Goal: Use online tool/utility: Utilize a website feature to perform a specific function

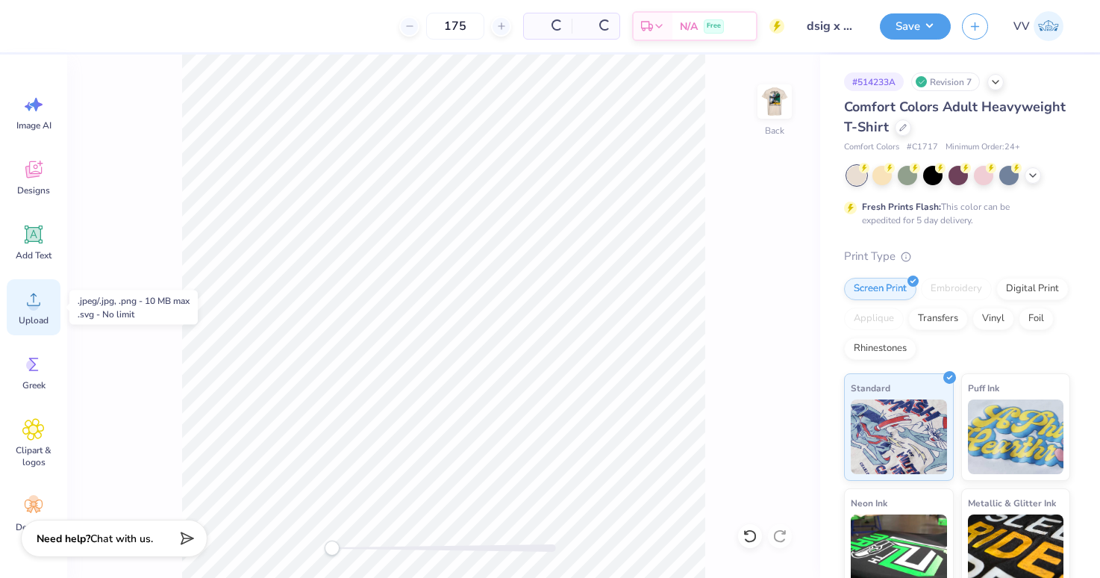
click at [40, 299] on icon at bounding box center [33, 299] width 22 height 22
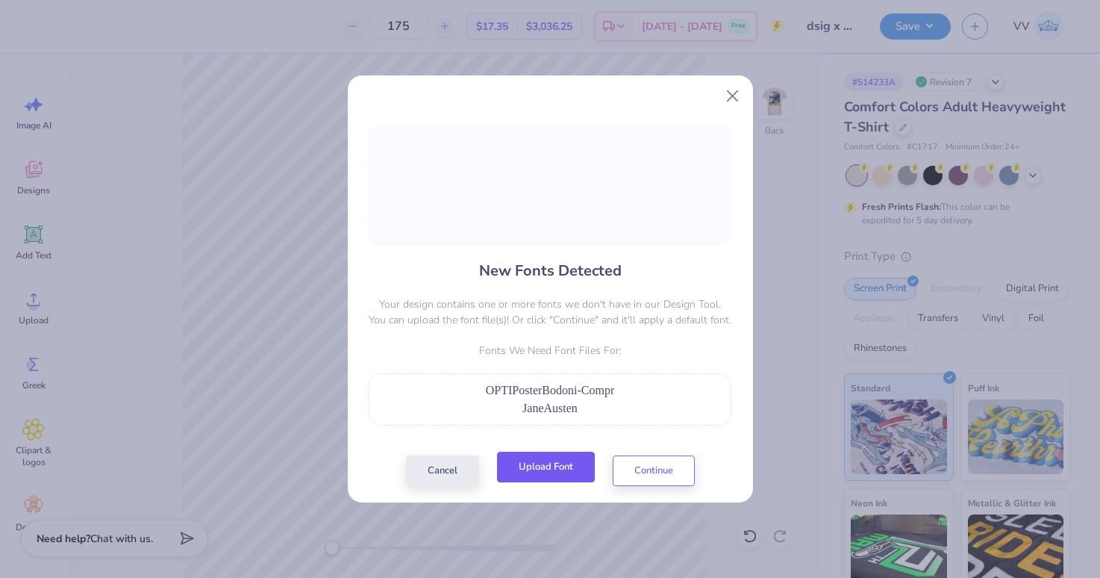
click at [549, 460] on button "Upload Font" at bounding box center [546, 466] width 98 height 31
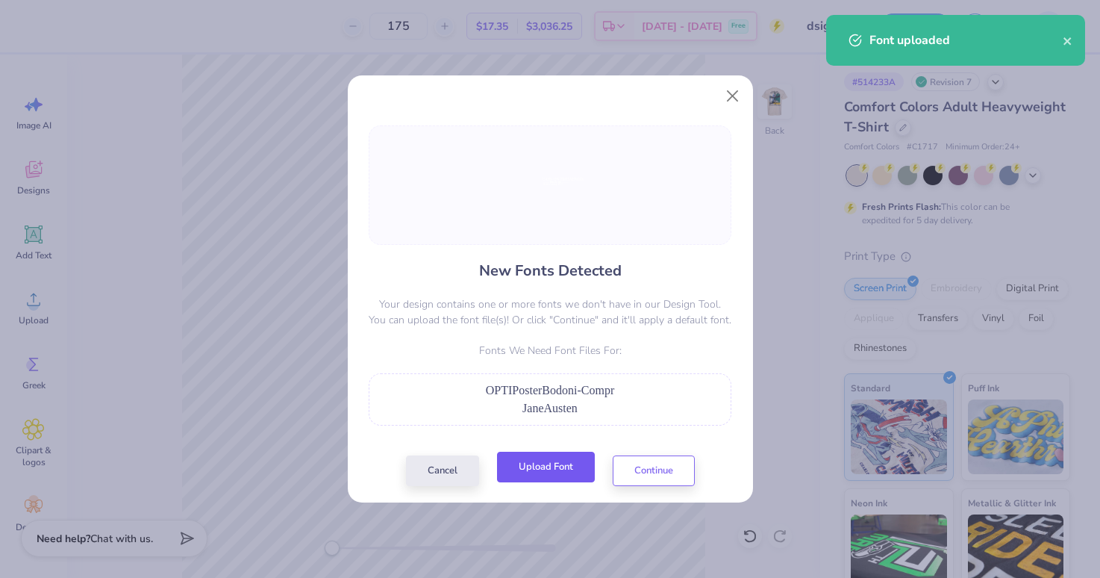
click at [579, 463] on button "Upload Font" at bounding box center [546, 466] width 98 height 31
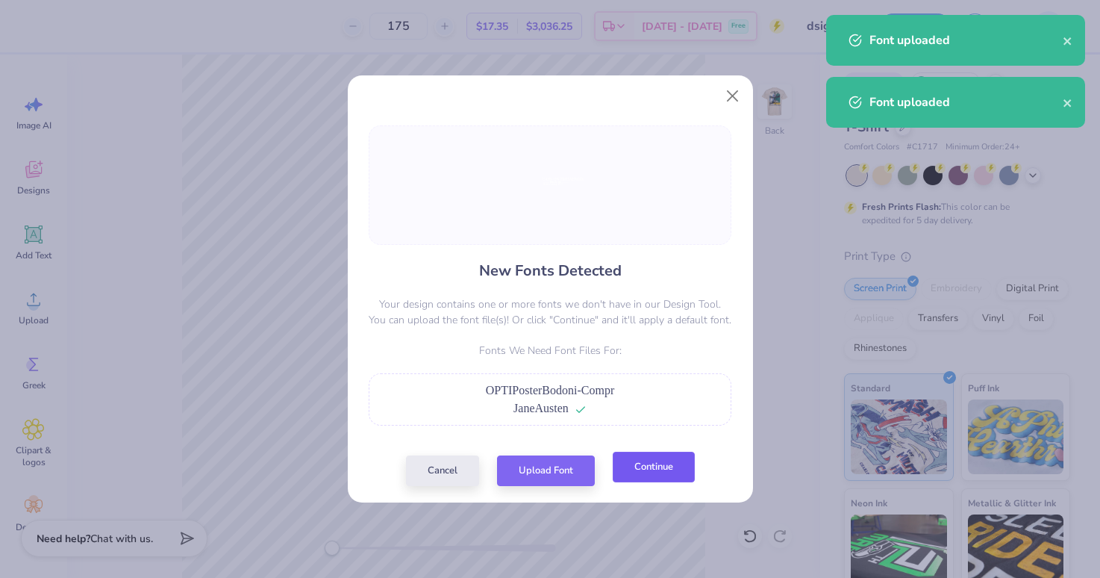
click at [671, 468] on button "Continue" at bounding box center [654, 466] width 82 height 31
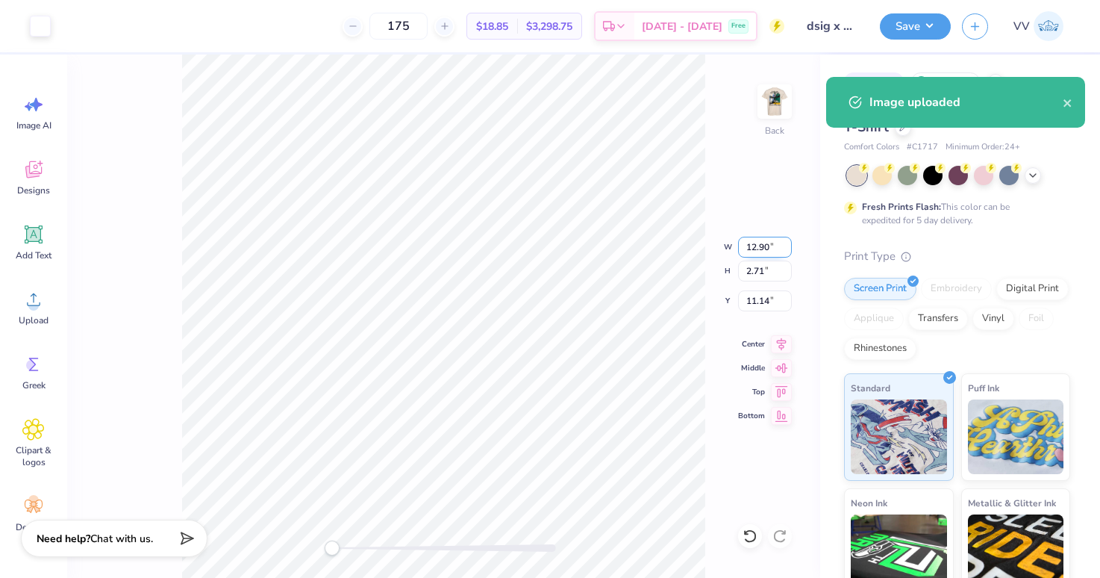
click at [769, 240] on input "12.90" at bounding box center [765, 247] width 54 height 21
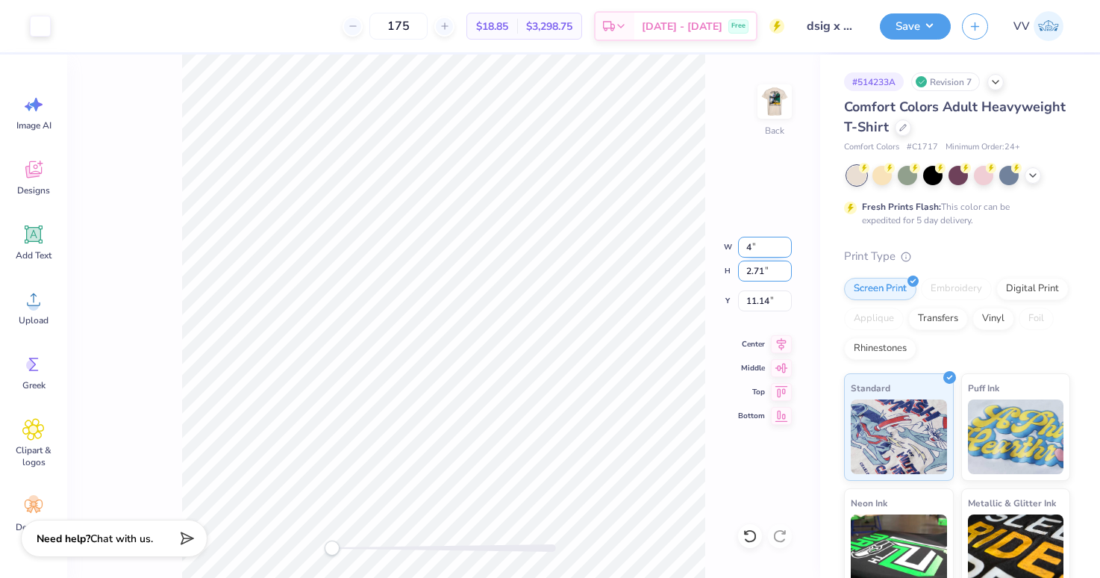
type input "1.72"
type input "0.61"
type input "12.21"
click at [763, 106] on img at bounding box center [775, 102] width 60 height 60
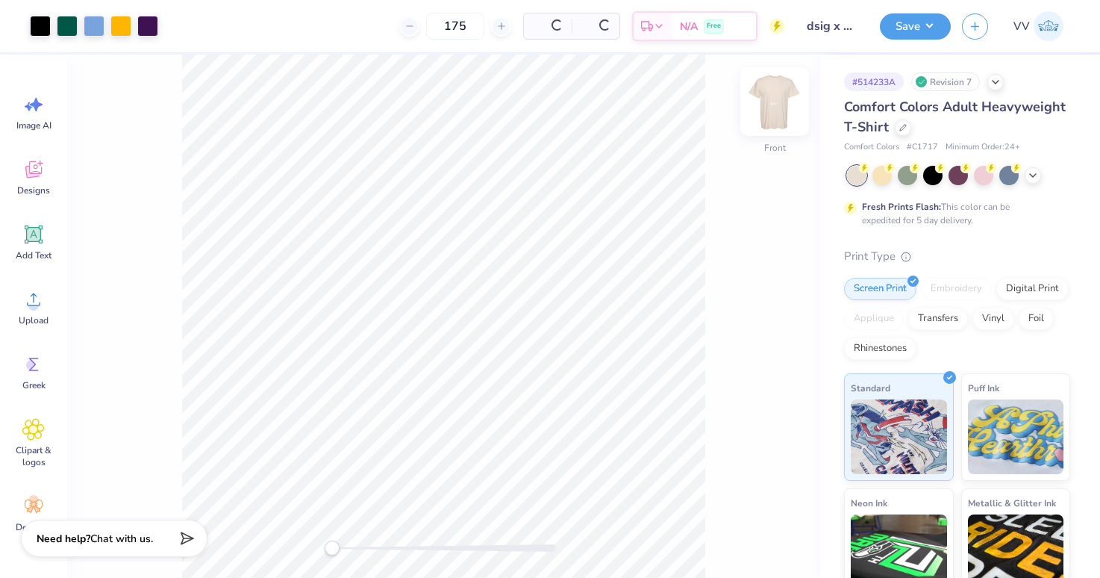
click at [763, 106] on img at bounding box center [775, 102] width 60 height 60
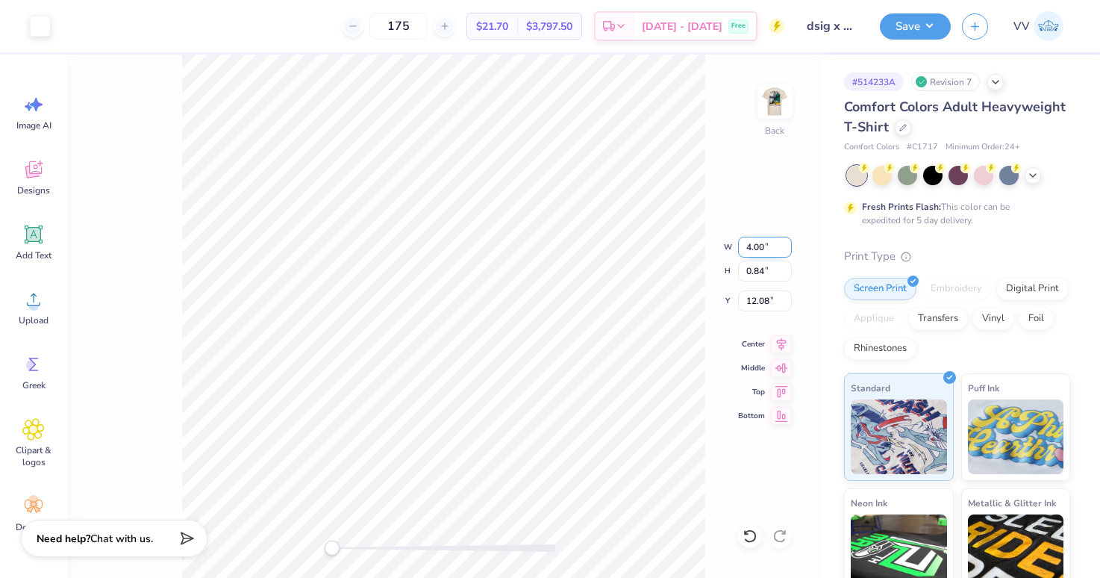
click at [764, 247] on input "4.00" at bounding box center [765, 247] width 54 height 21
type input "3.00"
click at [354, 542] on div at bounding box center [444, 547] width 224 height 15
drag, startPoint x: 360, startPoint y: 546, endPoint x: 387, endPoint y: 546, distance: 27.6
click at [384, 550] on div "Accessibility label" at bounding box center [383, 547] width 15 height 15
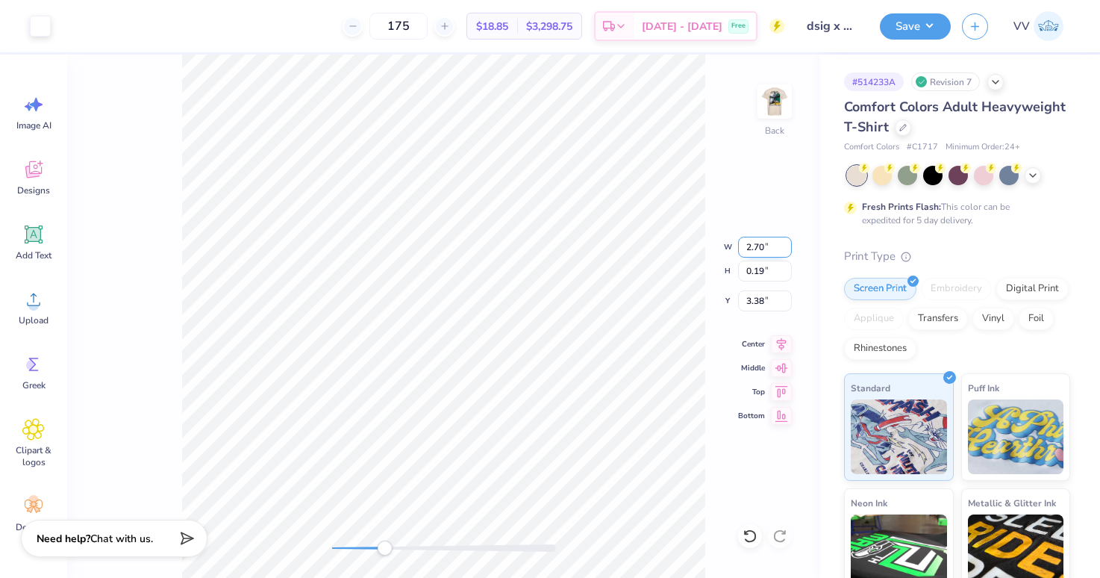
click at [755, 248] on input "2.70" at bounding box center [765, 247] width 54 height 21
type input "4"
click at [777, 104] on img at bounding box center [775, 102] width 60 height 60
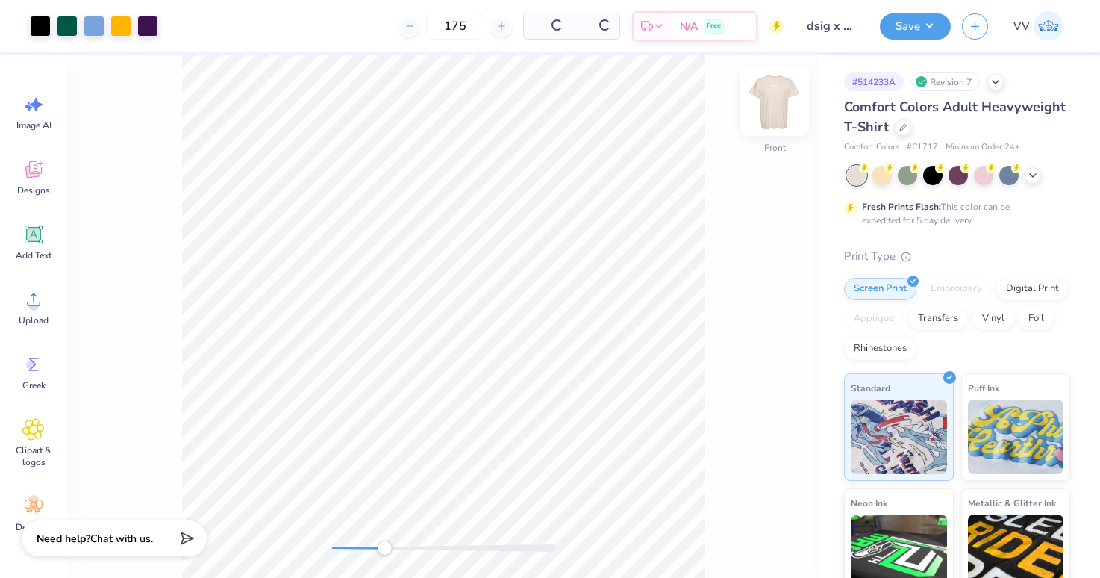
click at [777, 104] on img at bounding box center [775, 102] width 60 height 60
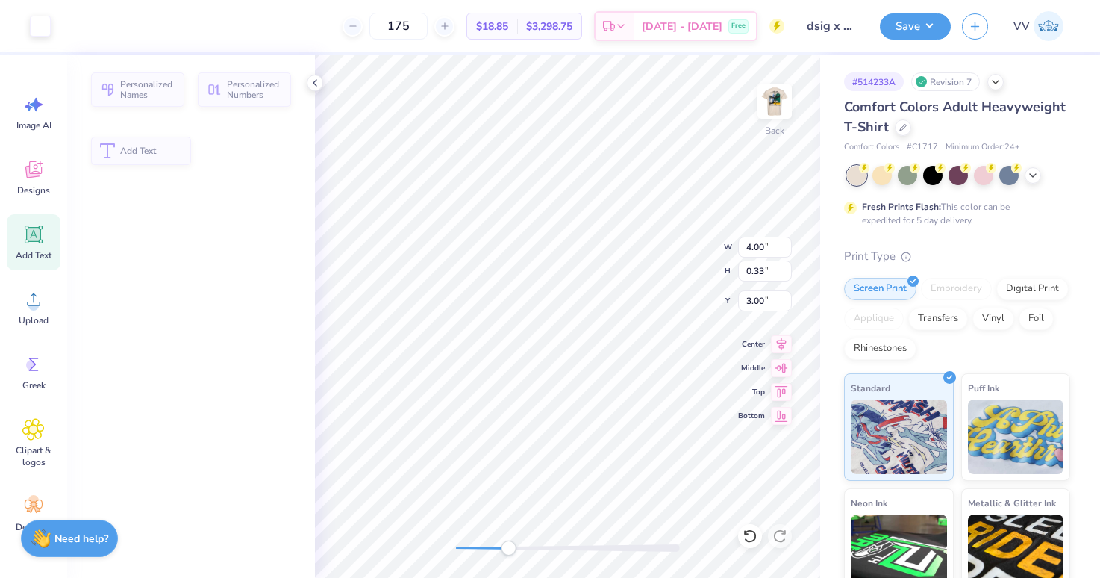
type input "0.33"
type input "3.00"
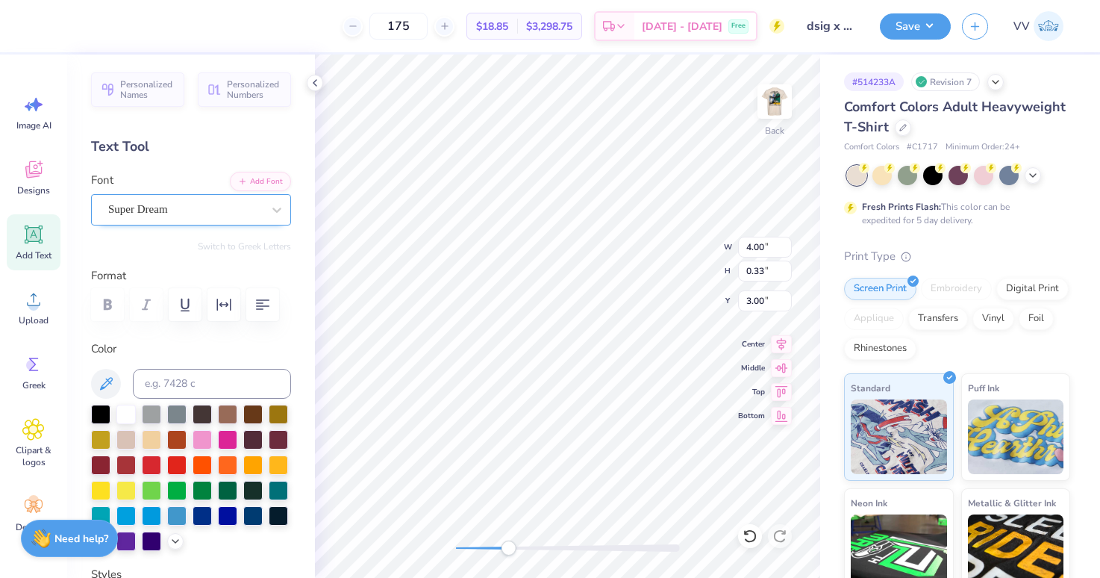
click at [166, 210] on div "Super Dream" at bounding box center [185, 209] width 157 height 23
click at [260, 178] on button "Add Font" at bounding box center [260, 179] width 61 height 19
click at [151, 217] on div at bounding box center [185, 209] width 154 height 20
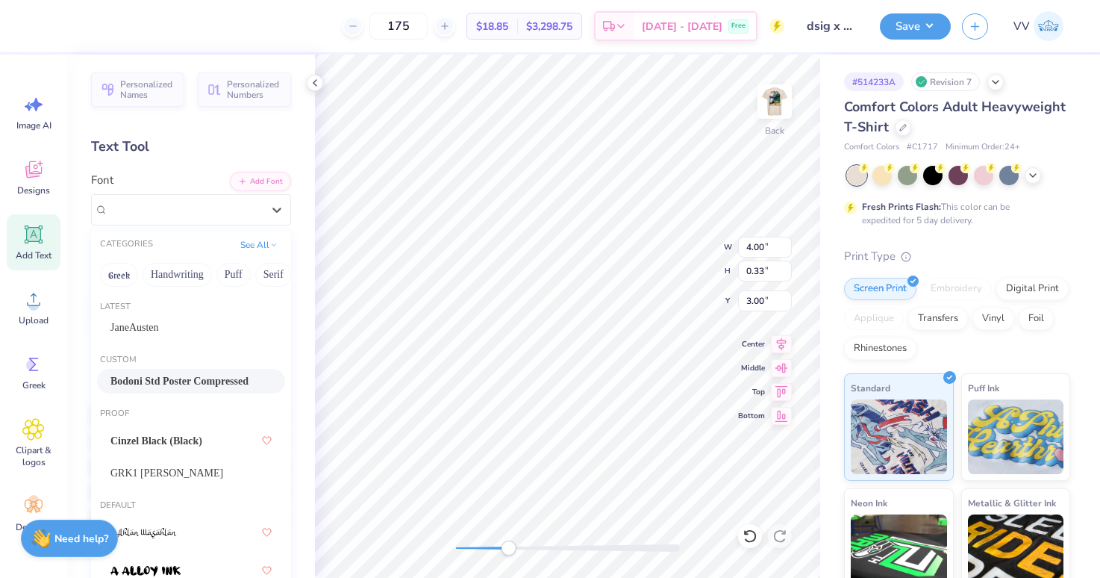
click at [183, 380] on span "Bodoni Std Poster Compressed" at bounding box center [179, 381] width 138 height 16
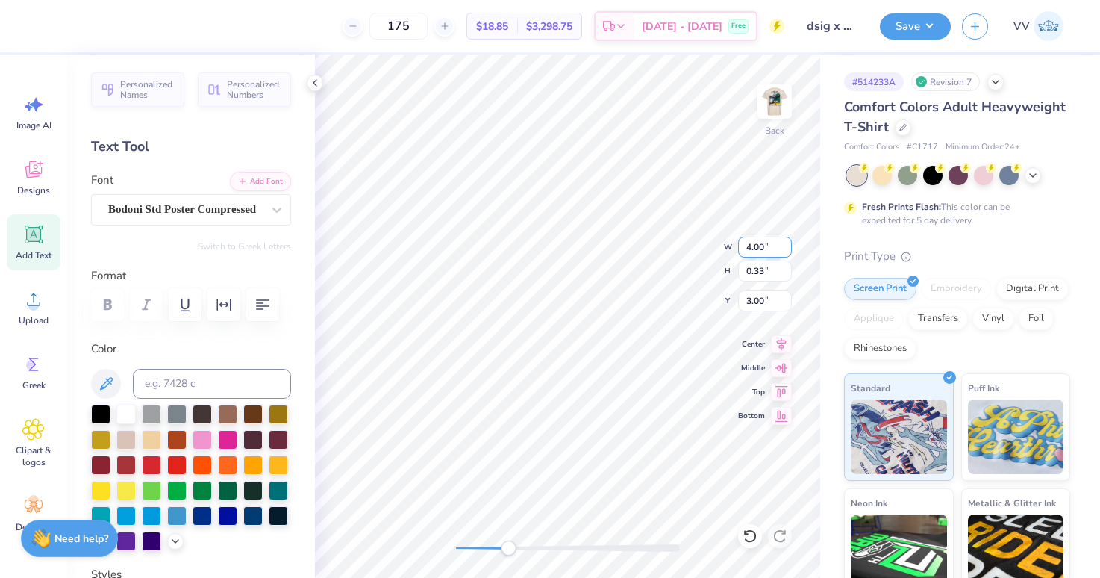
click at [754, 243] on input "4.00" at bounding box center [765, 247] width 54 height 21
click at [763, 243] on input "2.49" at bounding box center [765, 247] width 54 height 21
type input "4"
click at [790, 103] on img at bounding box center [775, 102] width 60 height 60
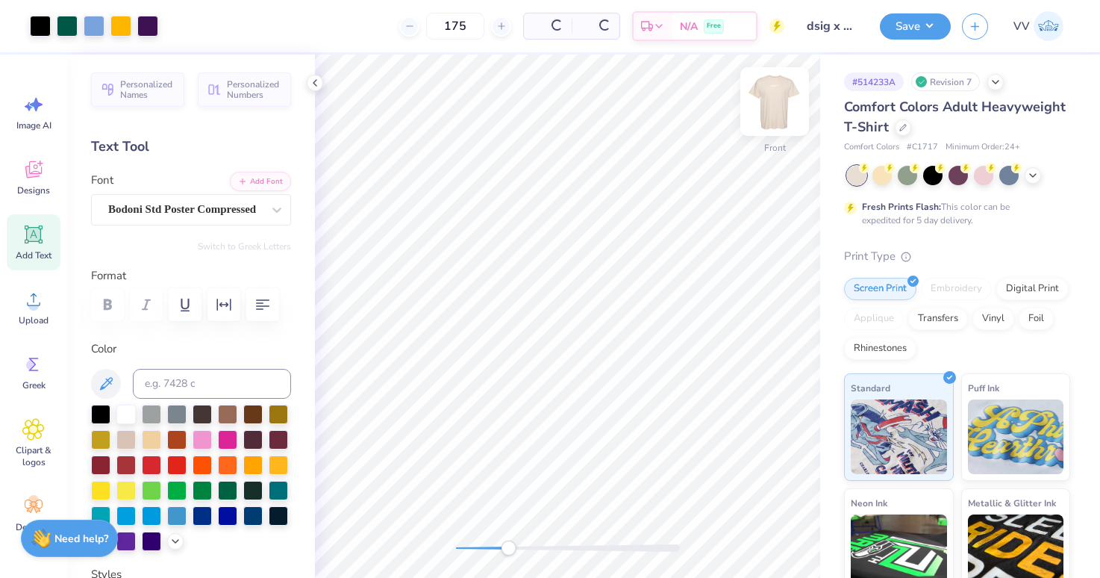
click at [790, 103] on img at bounding box center [775, 102] width 60 height 60
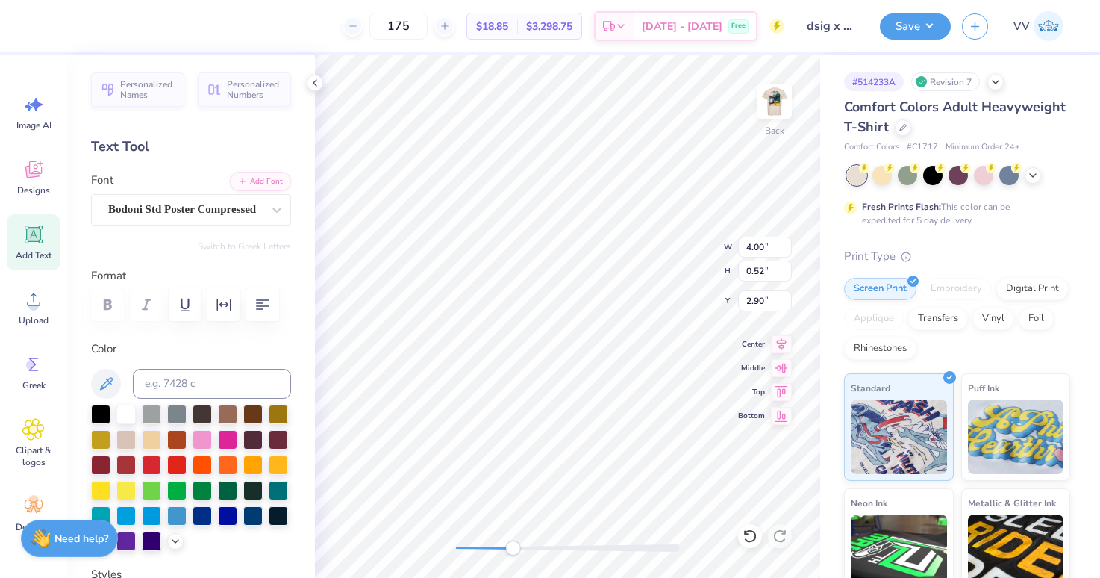
drag, startPoint x: 513, startPoint y: 545, endPoint x: 552, endPoint y: 544, distance: 39.6
click at [520, 544] on div "Accessibility label" at bounding box center [512, 547] width 15 height 15
drag, startPoint x: 560, startPoint y: 547, endPoint x: 669, endPoint y: 540, distance: 108.5
click at [662, 549] on div at bounding box center [568, 547] width 224 height 7
type input "2.34"
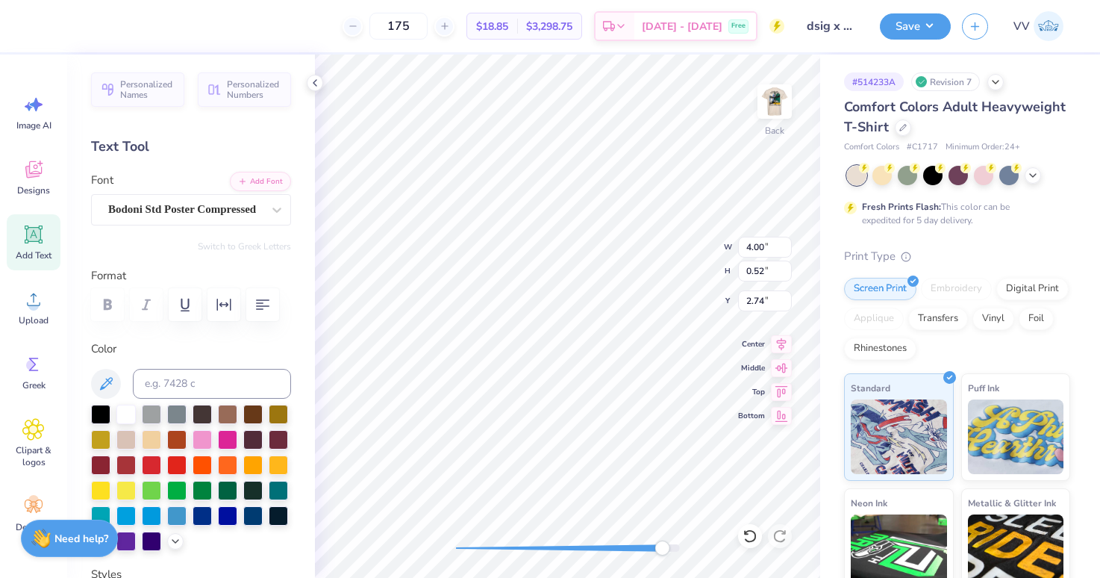
type input "0.25"
type input "3.59"
click at [120, 210] on div "Super Dream" at bounding box center [185, 209] width 157 height 23
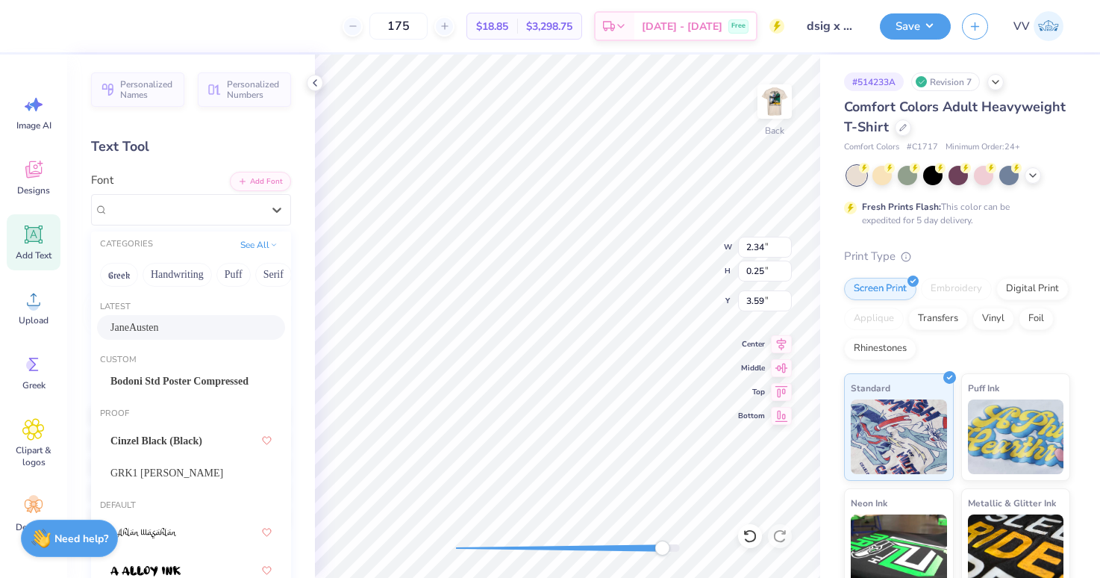
click at [184, 329] on div "JaneAusten" at bounding box center [190, 327] width 161 height 16
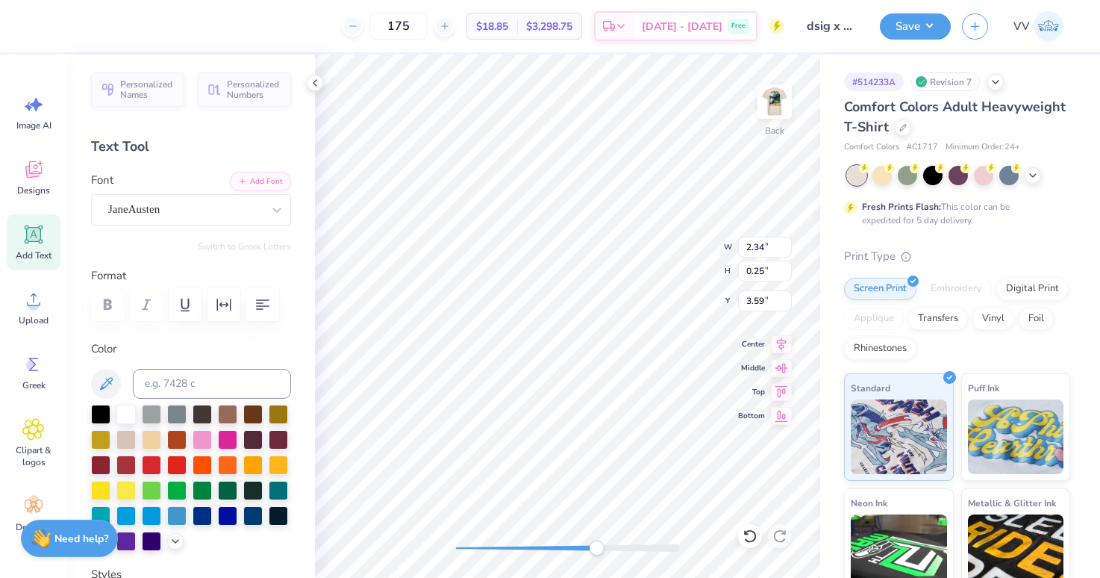
click at [593, 550] on div at bounding box center [568, 547] width 224 height 7
click at [786, 246] on input "2.35" at bounding box center [765, 247] width 54 height 21
type input "3.75"
click at [761, 102] on img at bounding box center [775, 102] width 60 height 60
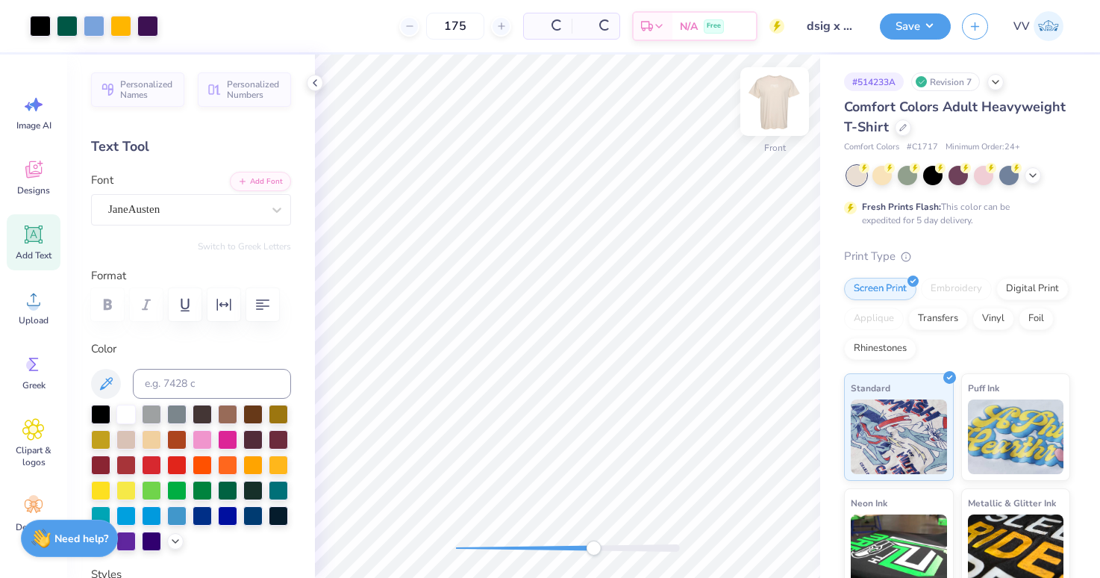
click at [767, 101] on img at bounding box center [775, 102] width 60 height 60
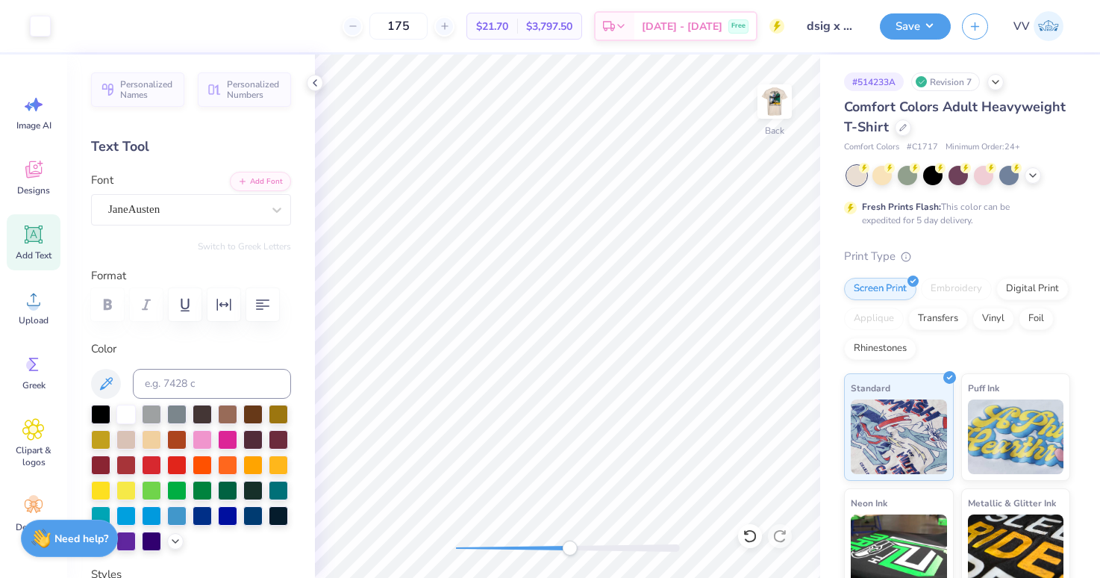
drag, startPoint x: 601, startPoint y: 548, endPoint x: 569, endPoint y: 543, distance: 33.1
click at [568, 551] on div at bounding box center [568, 547] width 224 height 7
click at [753, 260] on input "0.67" at bounding box center [765, 270] width 54 height 21
click at [758, 251] on input "4.26" at bounding box center [765, 247] width 54 height 21
type input "3.5"
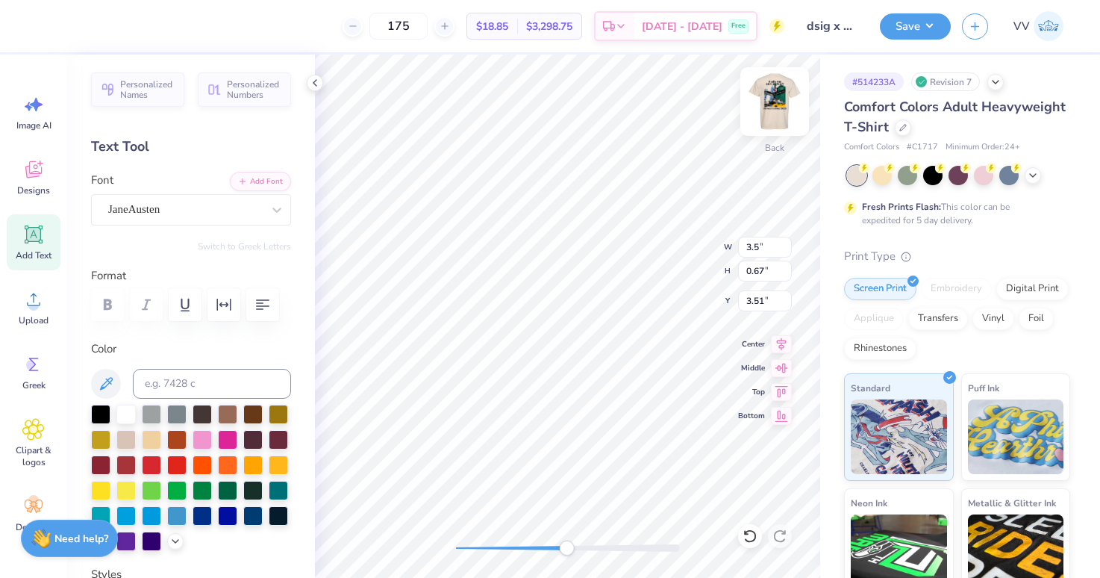
click at [789, 115] on img at bounding box center [775, 102] width 60 height 60
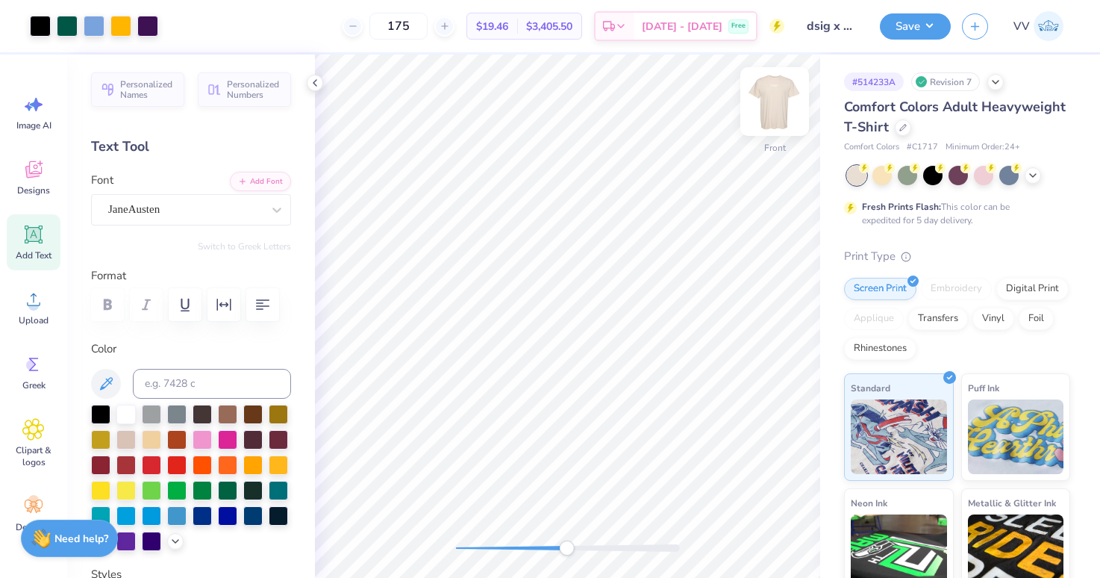
click at [788, 115] on img at bounding box center [775, 102] width 60 height 60
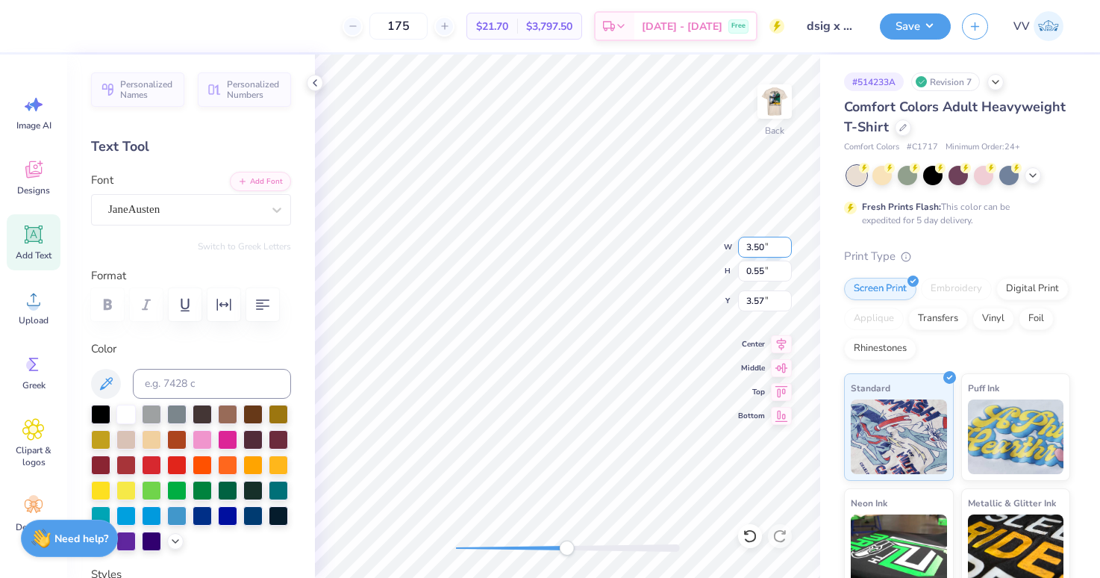
click at [760, 247] on input "3.50" at bounding box center [765, 247] width 54 height 21
type input "3.65"
click at [757, 99] on img at bounding box center [775, 102] width 60 height 60
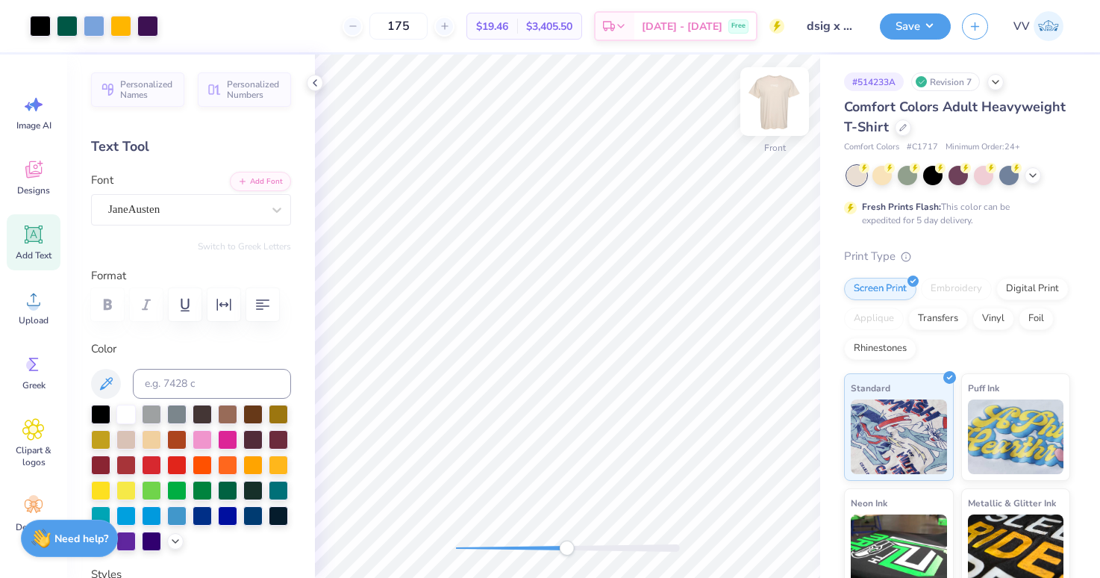
click at [757, 99] on img at bounding box center [775, 102] width 60 height 60
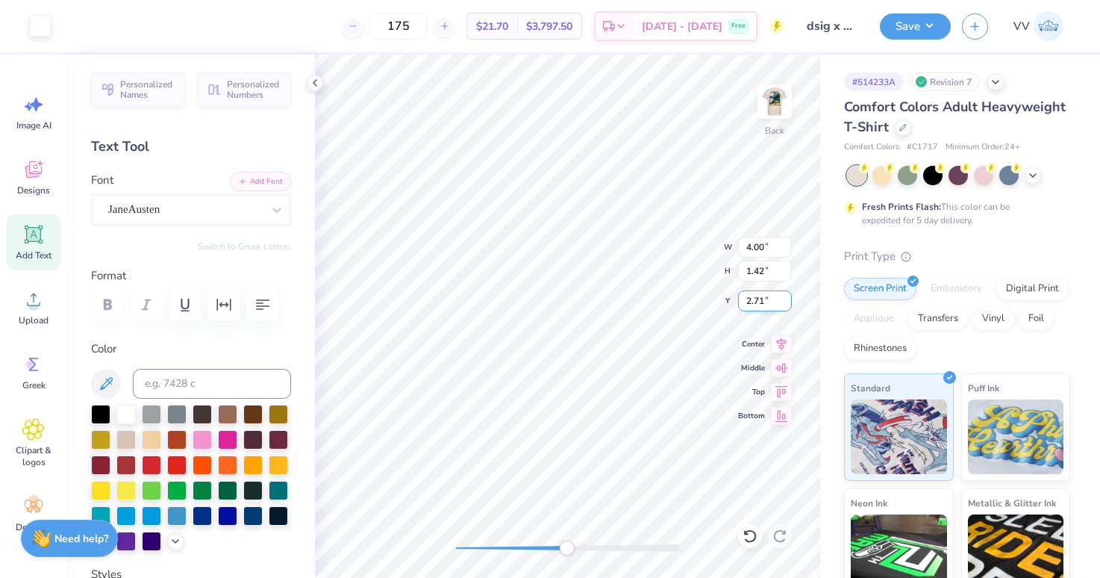
click at [755, 293] on input "2.71" at bounding box center [765, 300] width 54 height 21
type input "3.00"
click at [426, 554] on div "Back" at bounding box center [567, 315] width 505 height 523
click at [785, 96] on img at bounding box center [775, 102] width 60 height 60
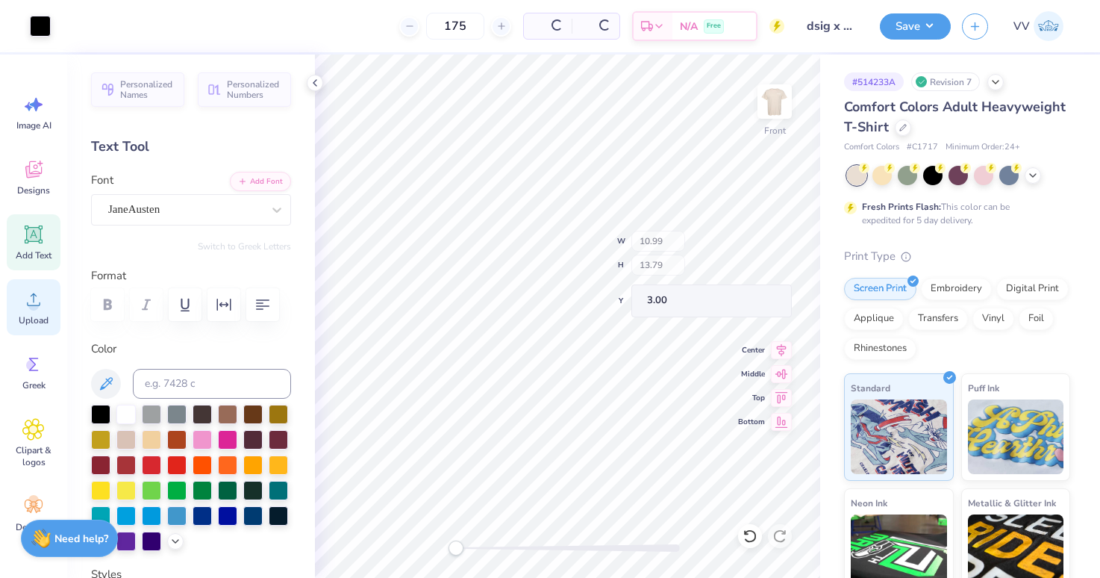
click at [25, 304] on icon at bounding box center [33, 299] width 22 height 22
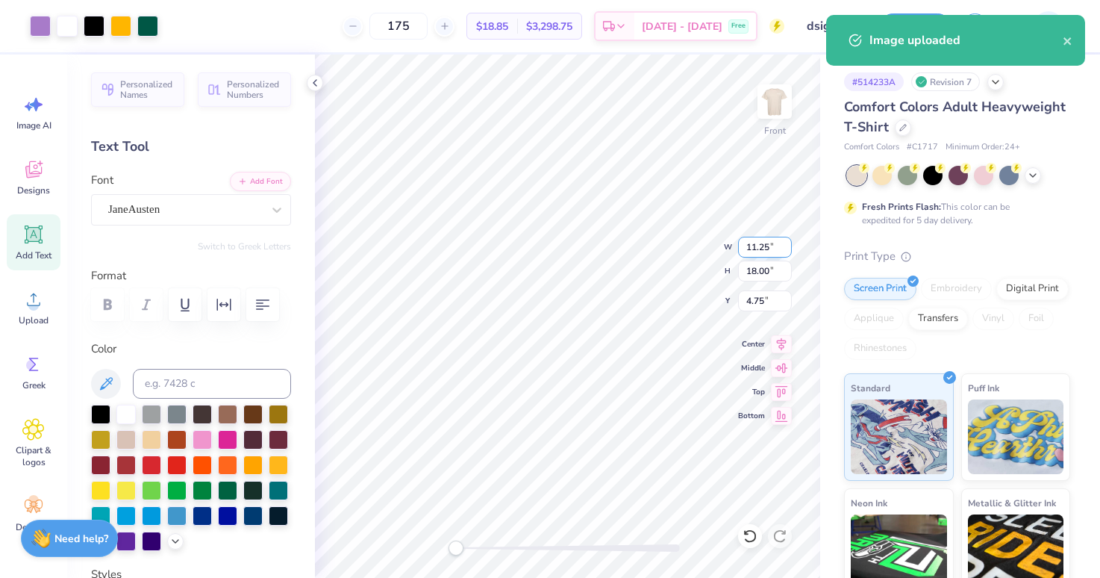
click at [766, 240] on input "11.25" at bounding box center [765, 247] width 54 height 21
click at [778, 101] on img at bounding box center [775, 102] width 60 height 60
type input "10.58"
type input "16.94"
type input "2.75"
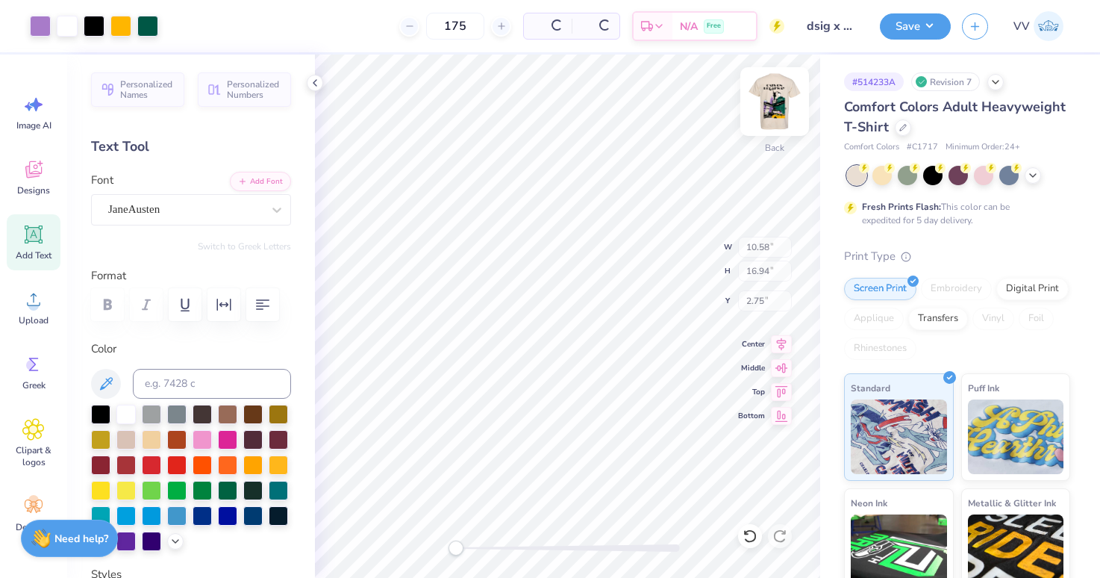
click at [778, 101] on img at bounding box center [775, 102] width 60 height 60
type input "11.00"
type input "17.60"
click at [757, 299] on input "4.95" at bounding box center [765, 300] width 54 height 21
type input "3"
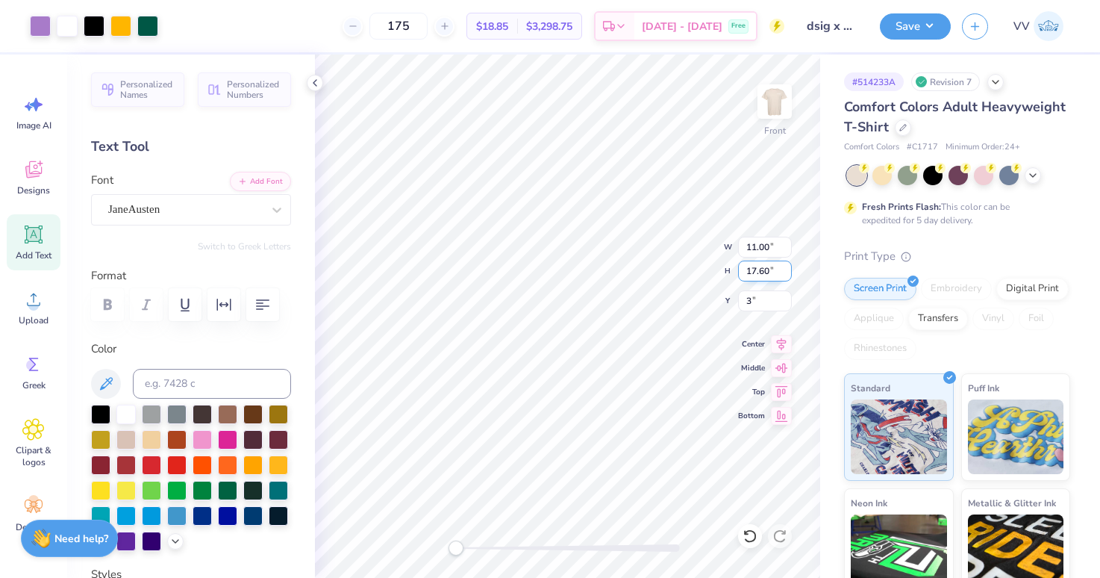
click at [759, 267] on input "17.60" at bounding box center [765, 270] width 54 height 21
click at [760, 275] on input "17.60" at bounding box center [765, 270] width 54 height 21
type input "13.79"
click at [776, 95] on img at bounding box center [775, 102] width 60 height 60
type input "6.64"
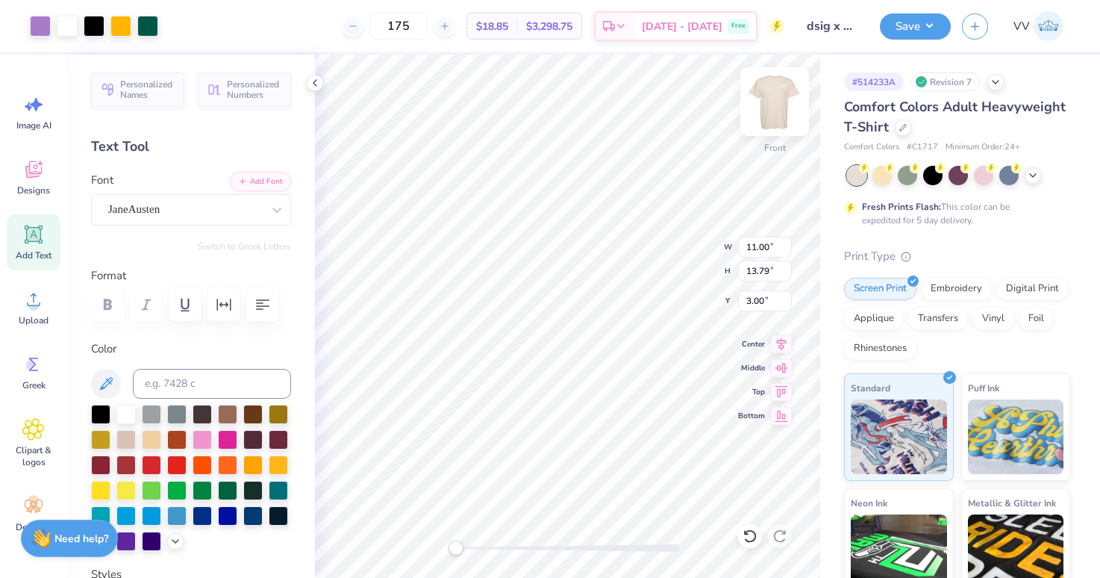
type input "10.63"
type input "3.99"
click at [779, 95] on img at bounding box center [775, 102] width 60 height 60
type input "8.62"
type input "13.79"
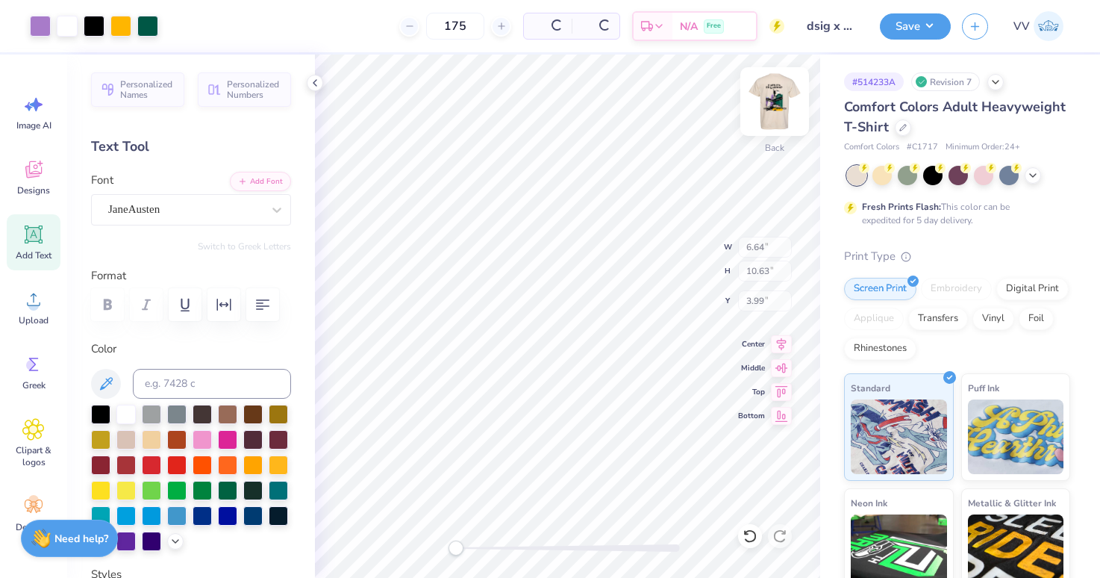
type input "4.91"
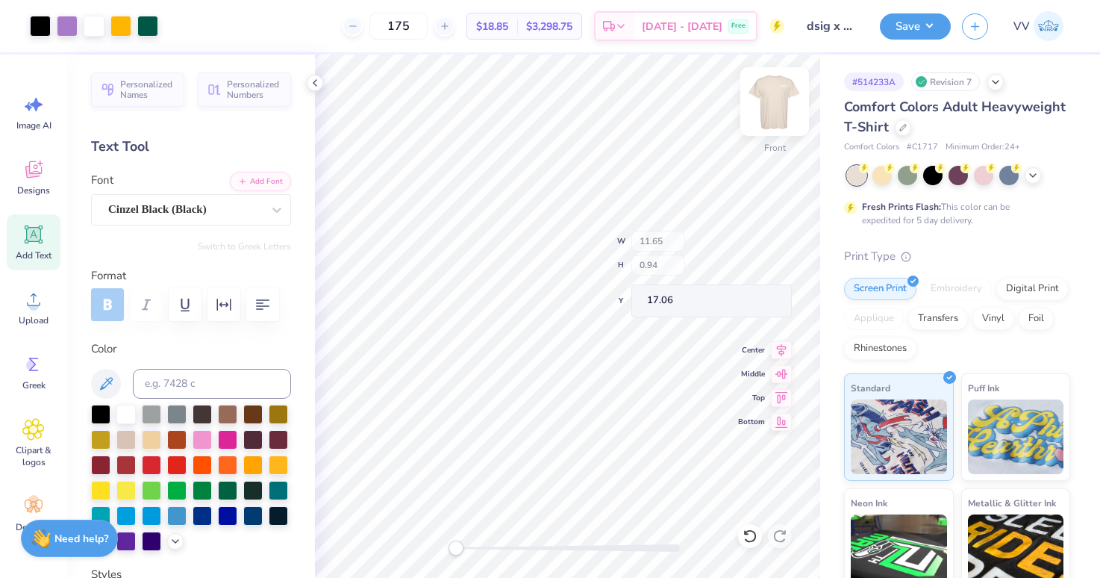
type input "8.62"
type input "13.79"
type input "3.00"
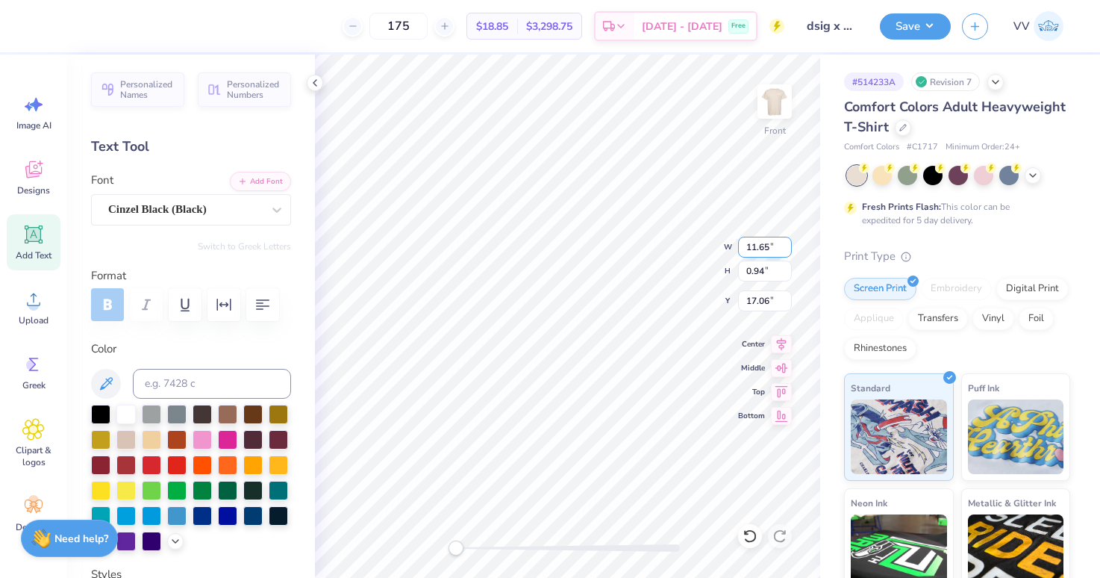
click at [765, 246] on input "11.65" at bounding box center [765, 247] width 54 height 21
click at [771, 119] on img at bounding box center [775, 102] width 60 height 60
type input "6.24"
type input "0.51"
type input "14.69"
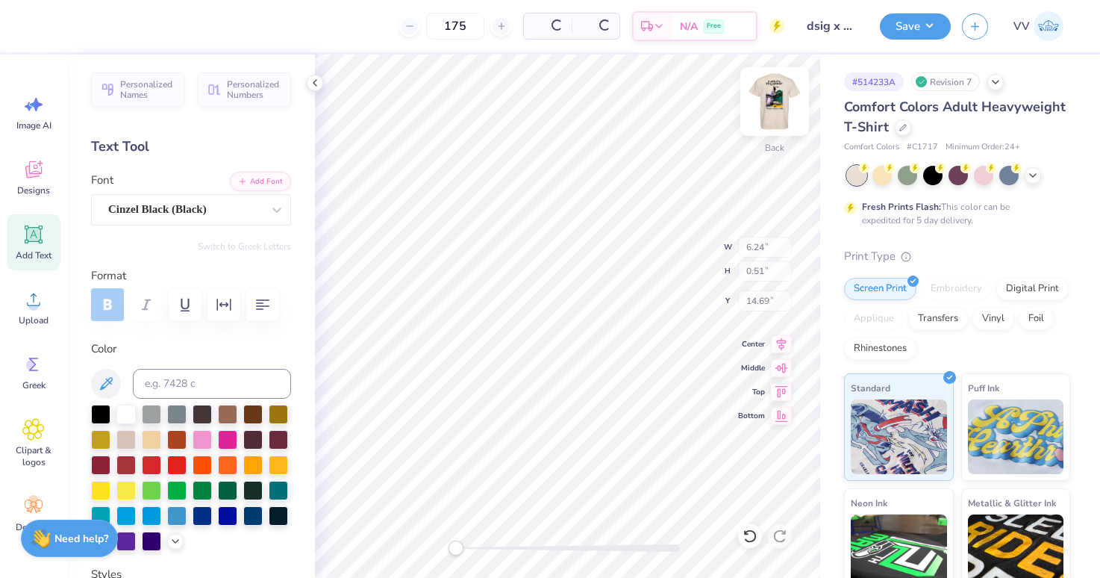
click at [781, 104] on img at bounding box center [775, 102] width 60 height 60
type input "8.60"
type input "0.70"
type input "17.18"
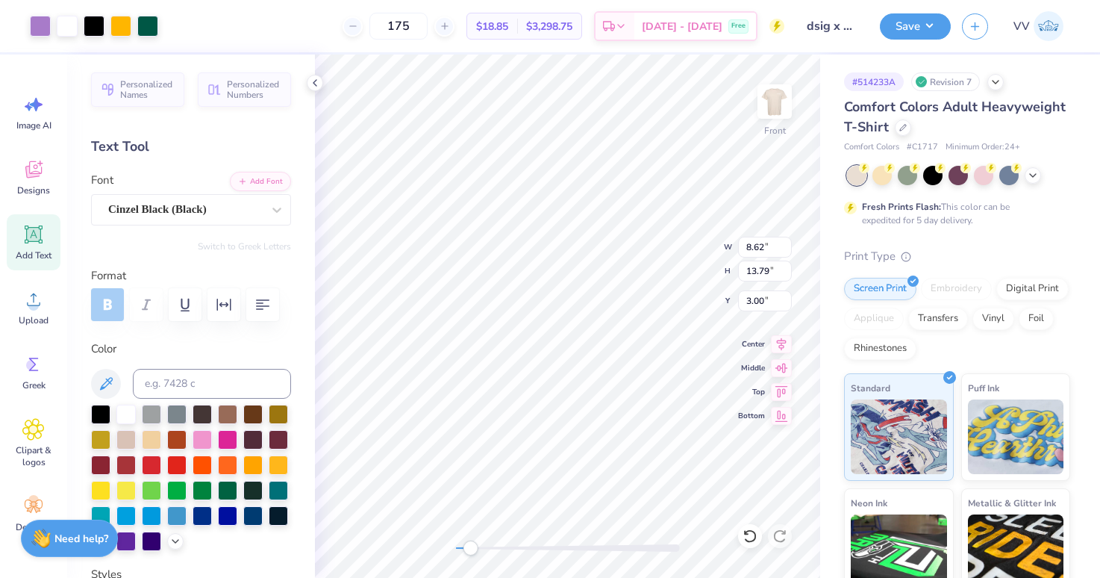
drag, startPoint x: 457, startPoint y: 548, endPoint x: 472, endPoint y: 549, distance: 15.0
click at [472, 549] on div "Accessibility label" at bounding box center [470, 547] width 15 height 15
type input "8.60"
type input "0.70"
type input "17.18"
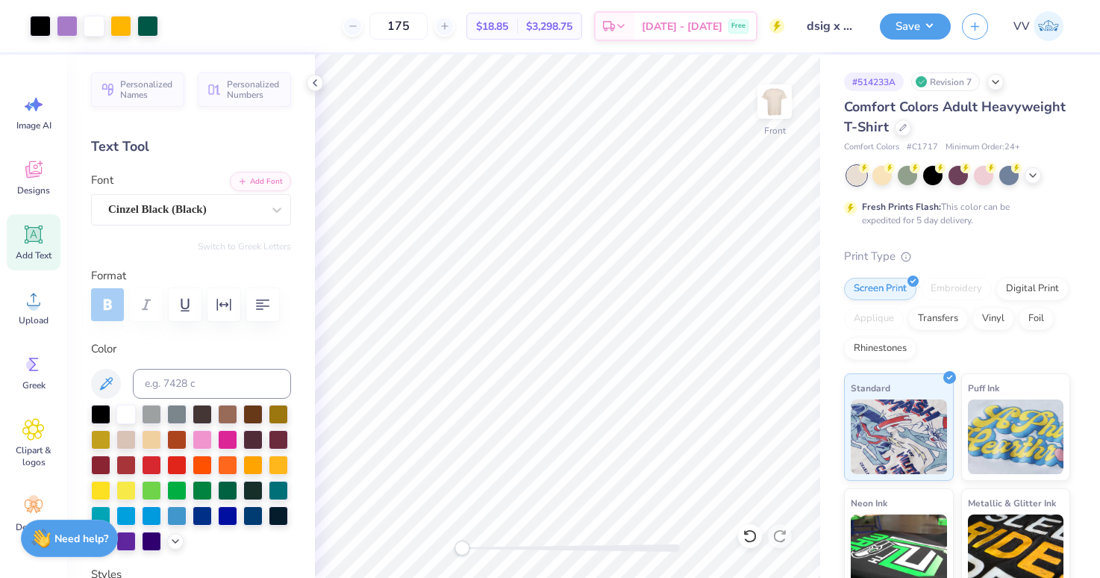
click at [422, 559] on div "Front" at bounding box center [567, 315] width 505 height 523
click at [772, 278] on input "14.65" at bounding box center [765, 270] width 54 height 21
type input "15"
type input "9.03"
type input "15.18"
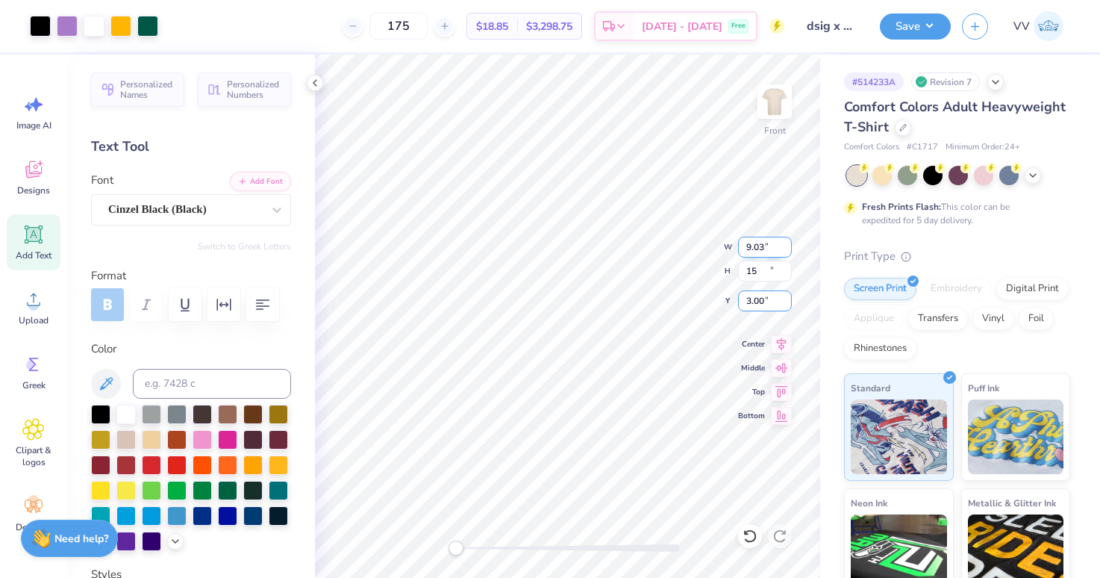
type input "2.66"
click at [762, 104] on img at bounding box center [775, 102] width 60 height 60
type input "8.87"
type input "0.72"
type input "14.52"
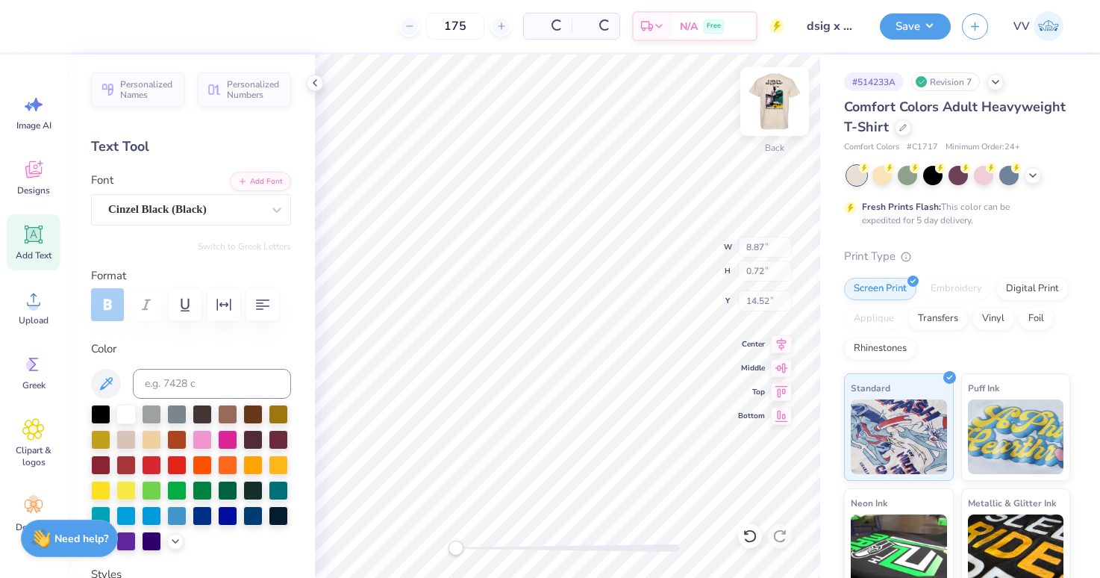
click at [779, 78] on img at bounding box center [775, 102] width 60 height 60
type input "8.80"
type input "0.71"
type input "17.11"
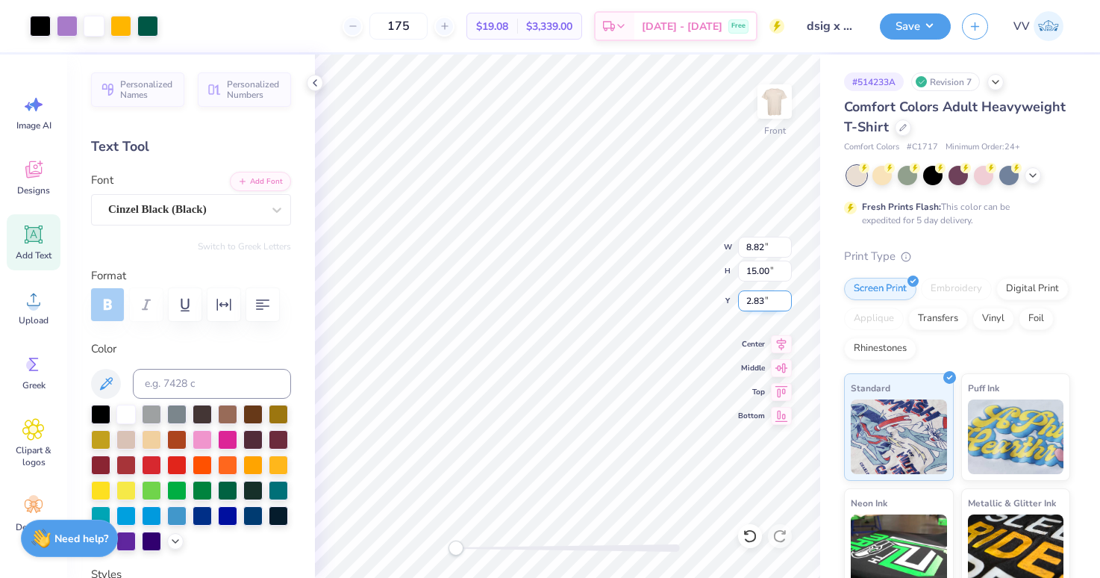
click at [764, 300] on input "2.83" at bounding box center [765, 300] width 54 height 21
type input "3.00"
click at [916, 36] on button "Save" at bounding box center [915, 24] width 71 height 26
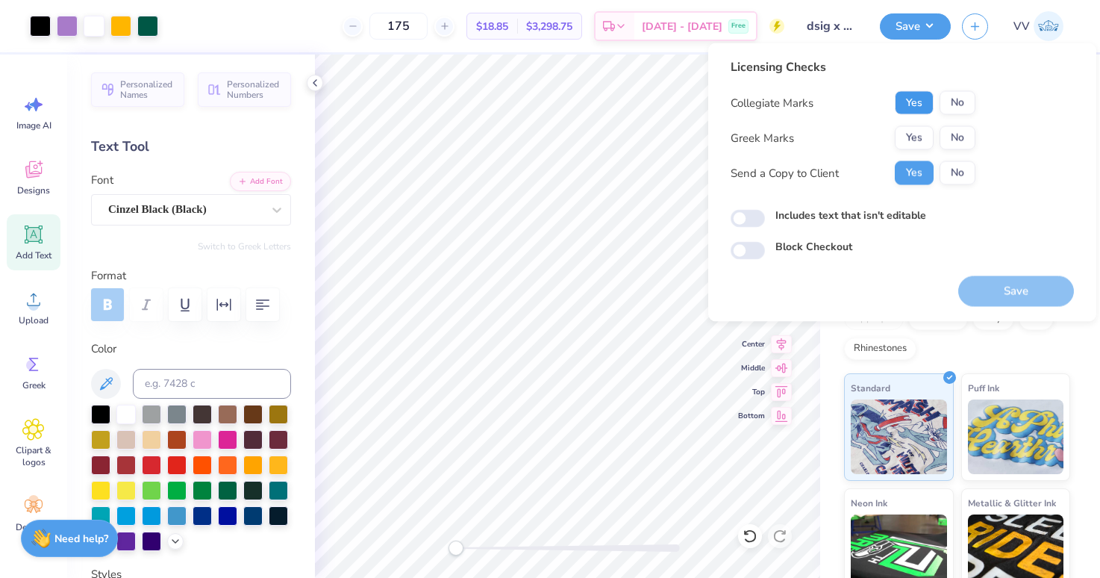
click at [922, 100] on button "Yes" at bounding box center [914, 103] width 39 height 24
click at [919, 127] on button "Yes" at bounding box center [914, 138] width 39 height 24
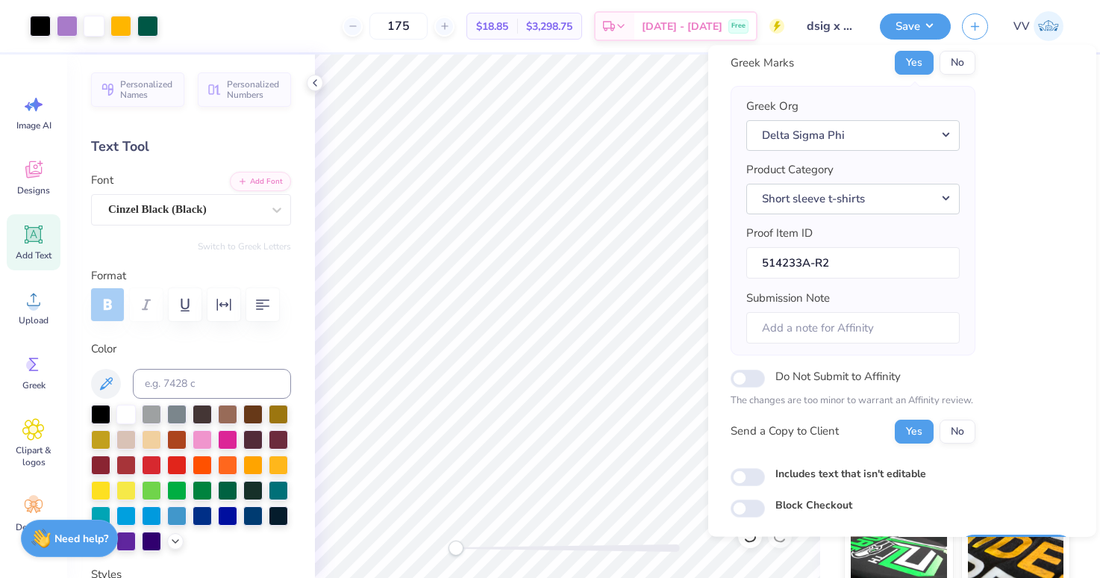
scroll to position [120, 0]
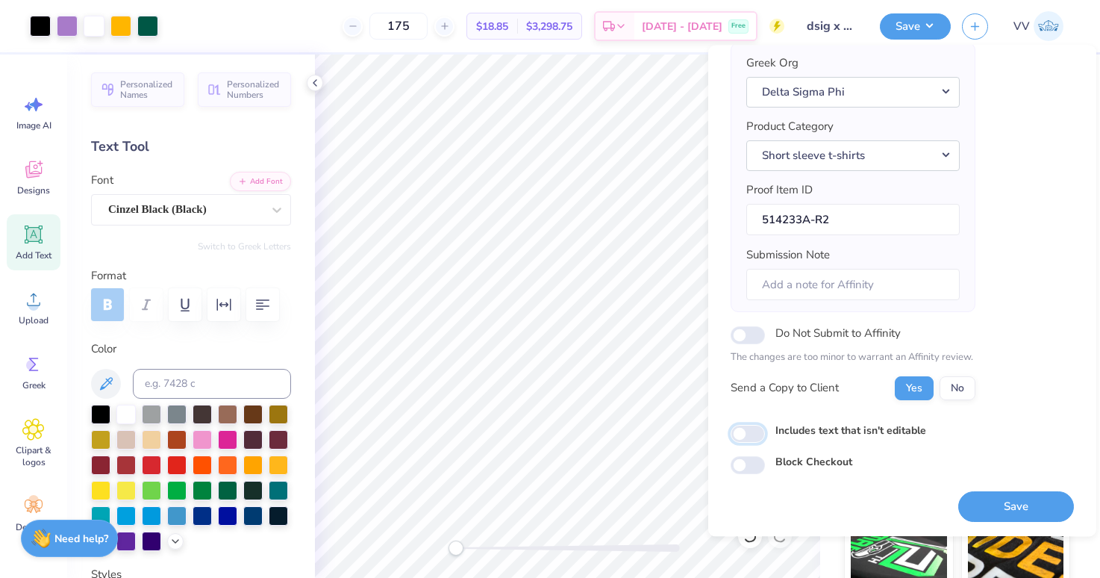
click at [749, 434] on input "Includes text that isn't editable" at bounding box center [748, 434] width 34 height 18
checkbox input "true"
click at [1015, 504] on button "Save" at bounding box center [1016, 506] width 116 height 31
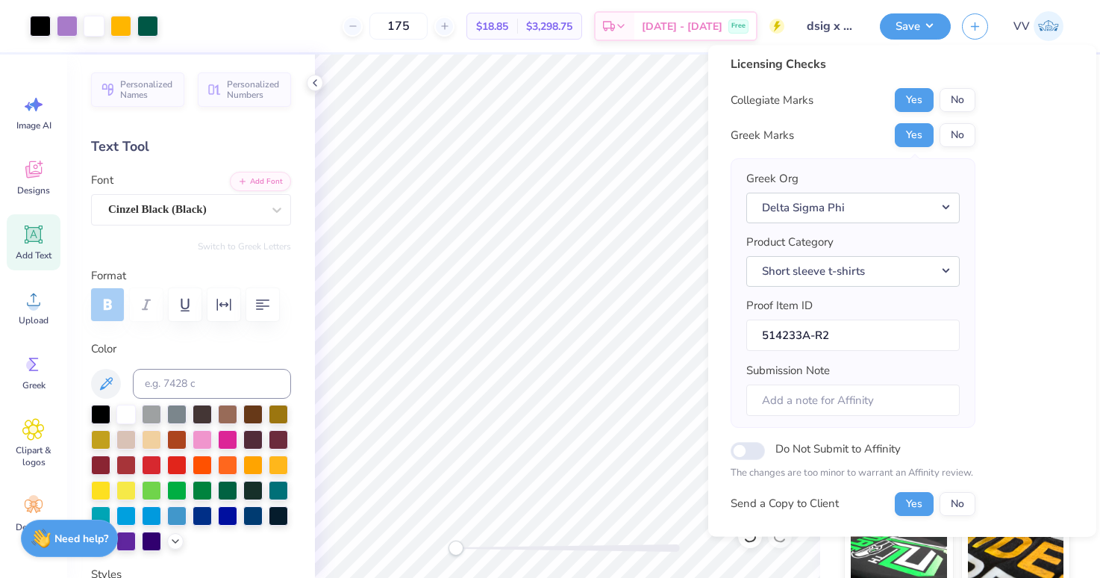
scroll to position [0, 0]
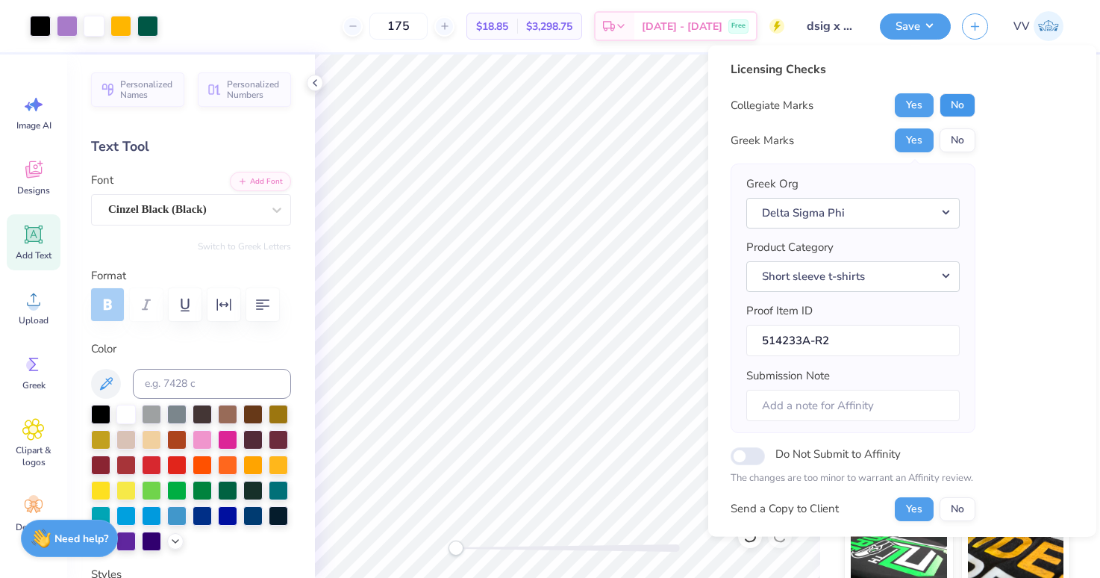
click at [956, 112] on button "No" at bounding box center [958, 105] width 36 height 24
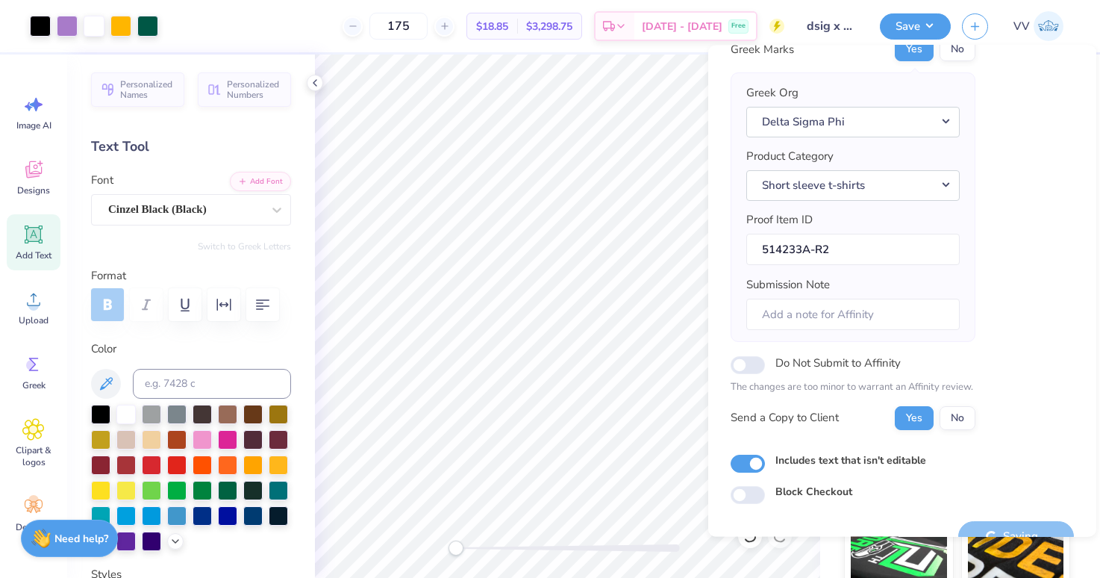
scroll to position [120, 0]
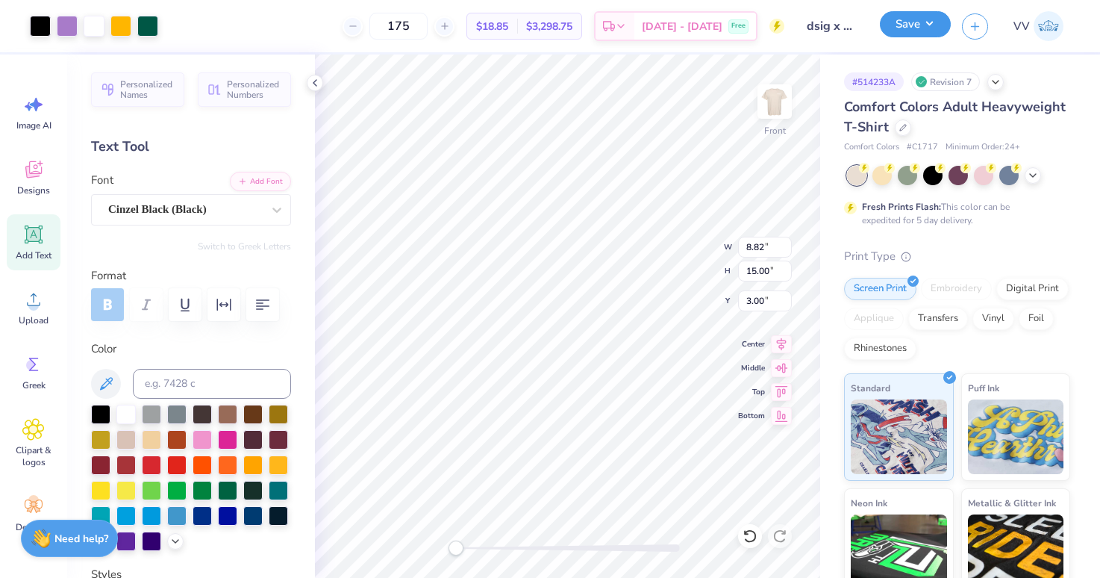
click at [919, 20] on button "Save" at bounding box center [915, 24] width 71 height 26
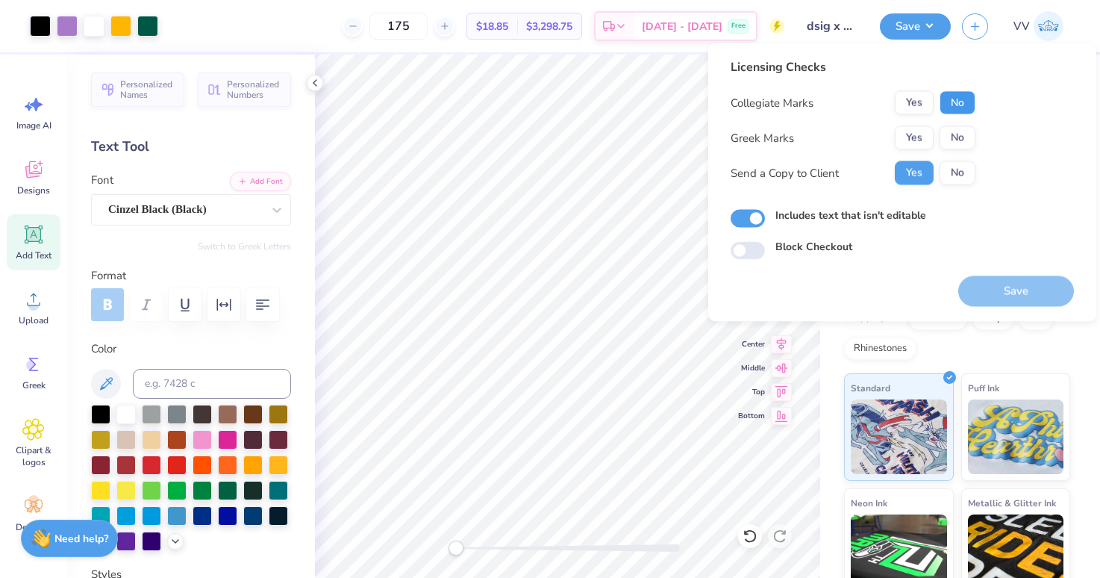
click at [951, 104] on button "No" at bounding box center [958, 103] width 36 height 24
click at [912, 134] on button "Yes" at bounding box center [914, 138] width 39 height 24
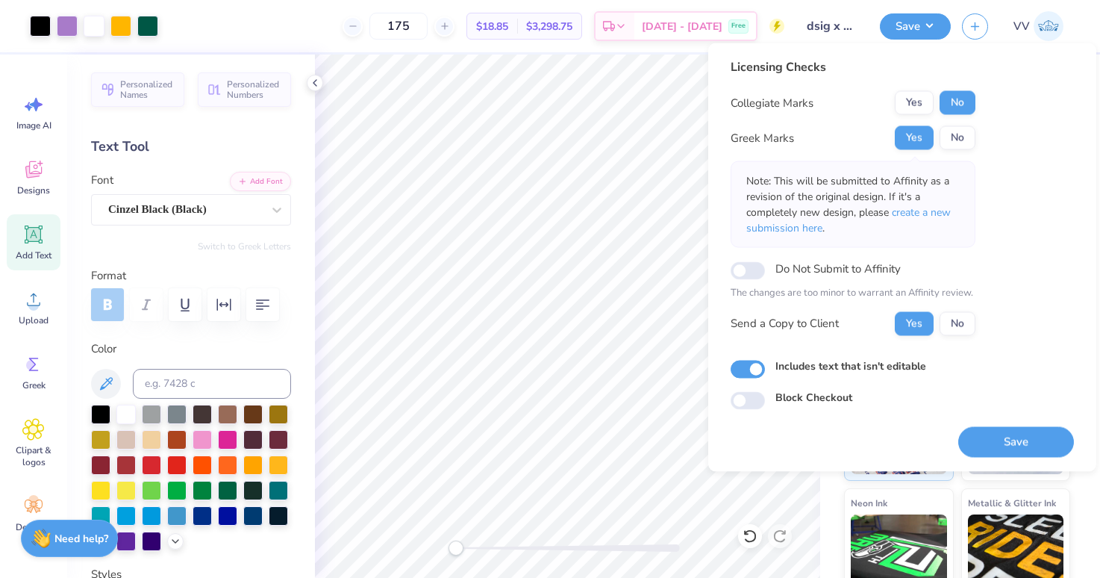
click at [1026, 437] on button "Save" at bounding box center [1016, 441] width 116 height 31
